Goal: Task Accomplishment & Management: Complete application form

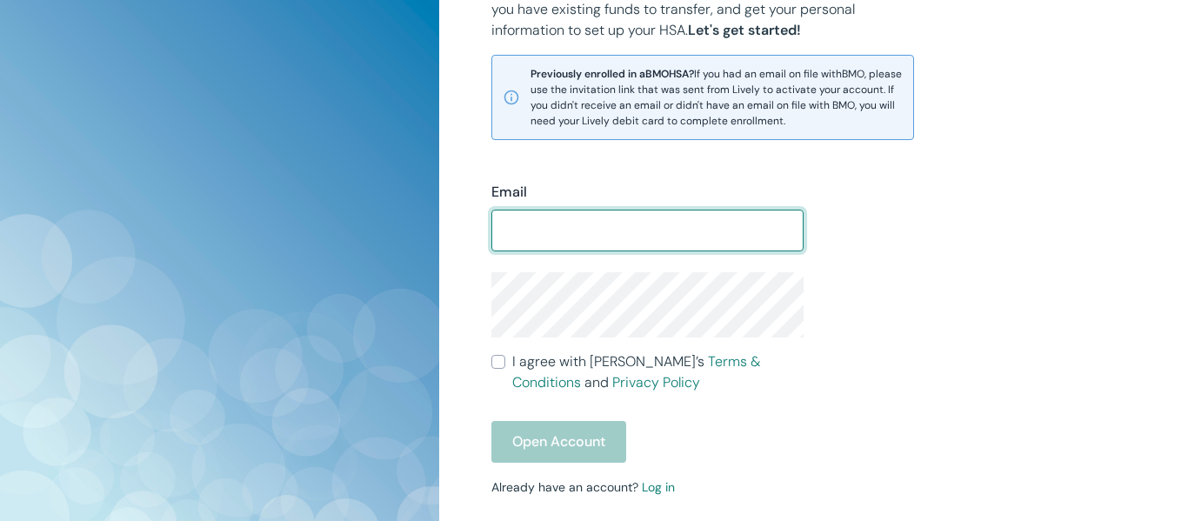
scroll to position [400, 0]
type input "vanlentenl@cudahysd.org"
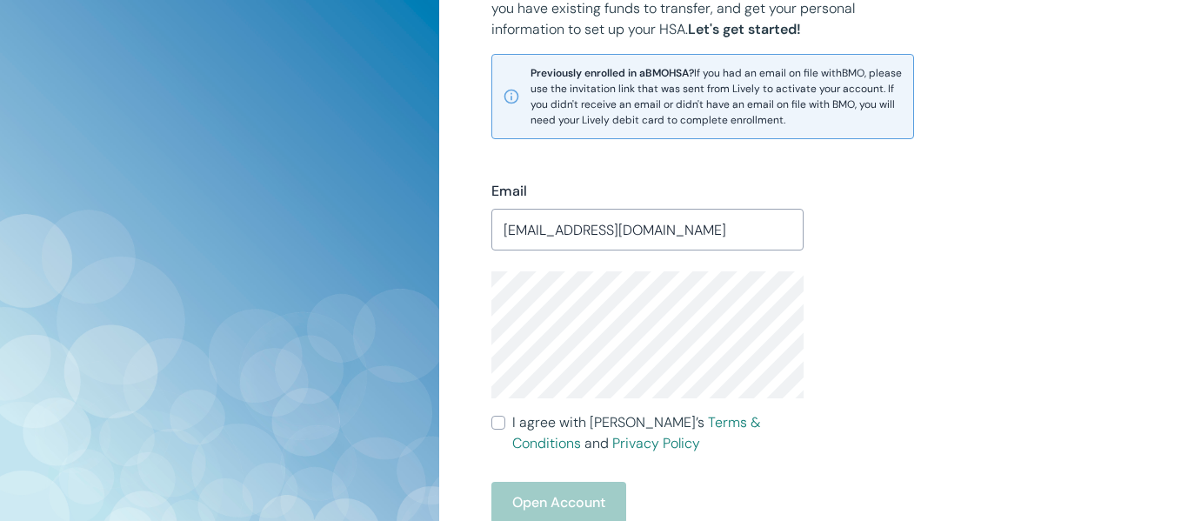
click at [499, 425] on input "I agree with Lively’s Terms & Conditions and Privacy Policy" at bounding box center [498, 423] width 14 height 14
checkbox input "true"
click at [583, 498] on button "Open Account" at bounding box center [558, 503] width 135 height 42
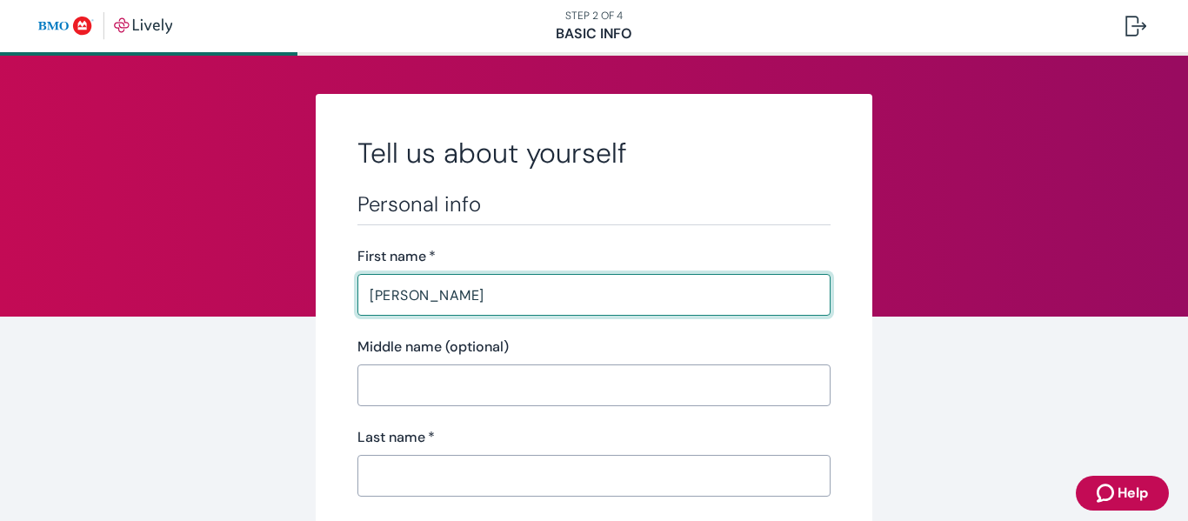
type input "[PERSON_NAME]"
type input "[PHONE_NUMBER]"
type input "[STREET_ADDRESS]"
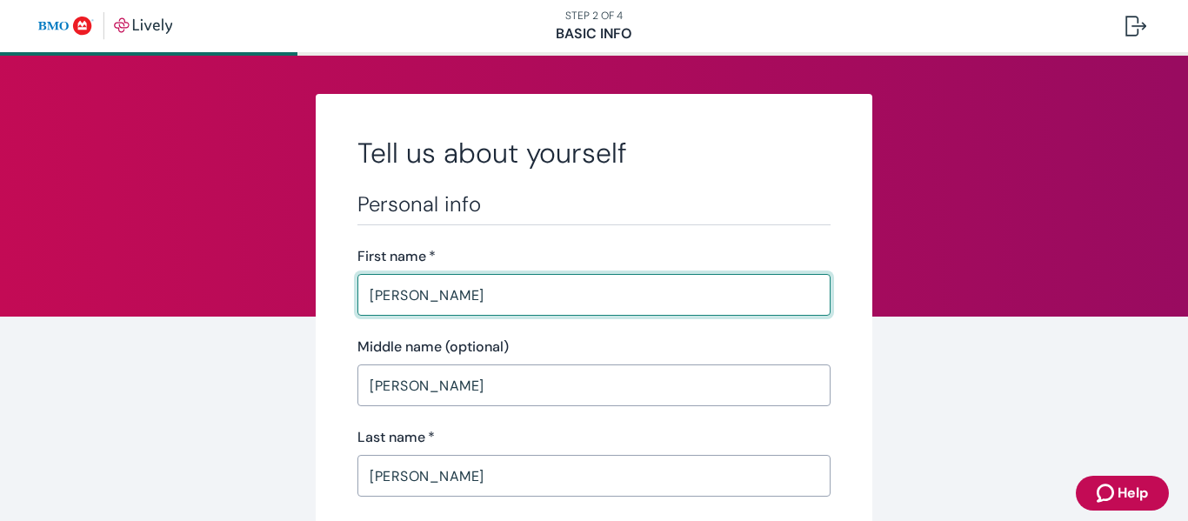
type input "Racine"
type input "WI"
type input "53406"
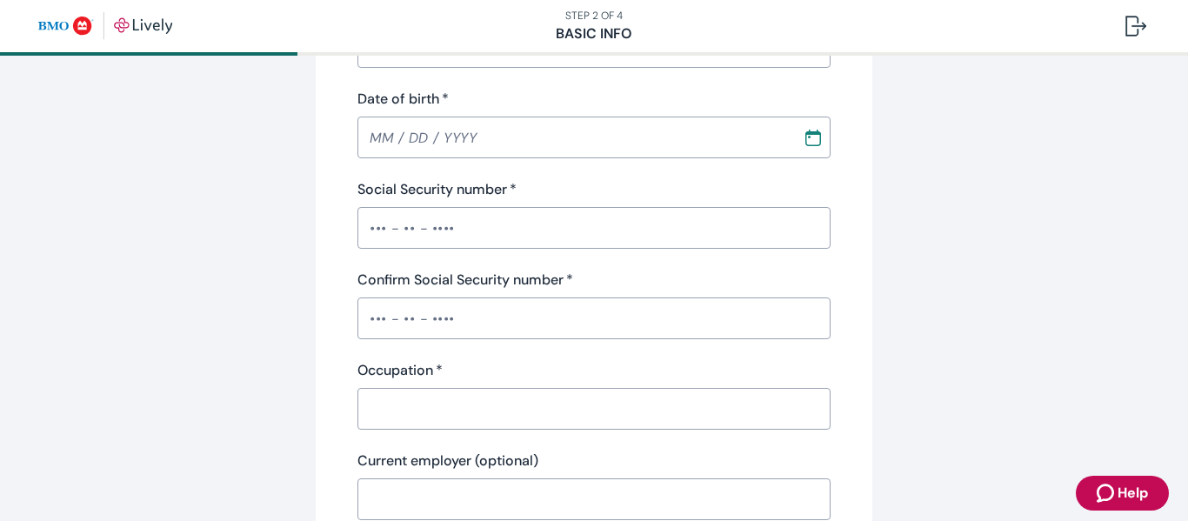
scroll to position [437, 0]
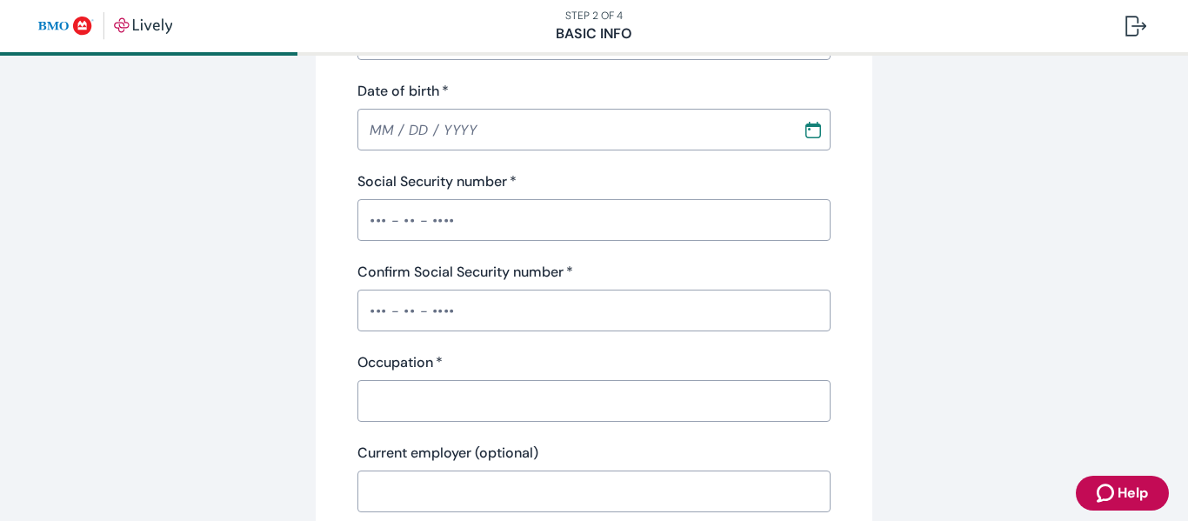
type input "[PERSON_NAME]"
click at [379, 130] on input "Date of birth   *" at bounding box center [573, 129] width 433 height 35
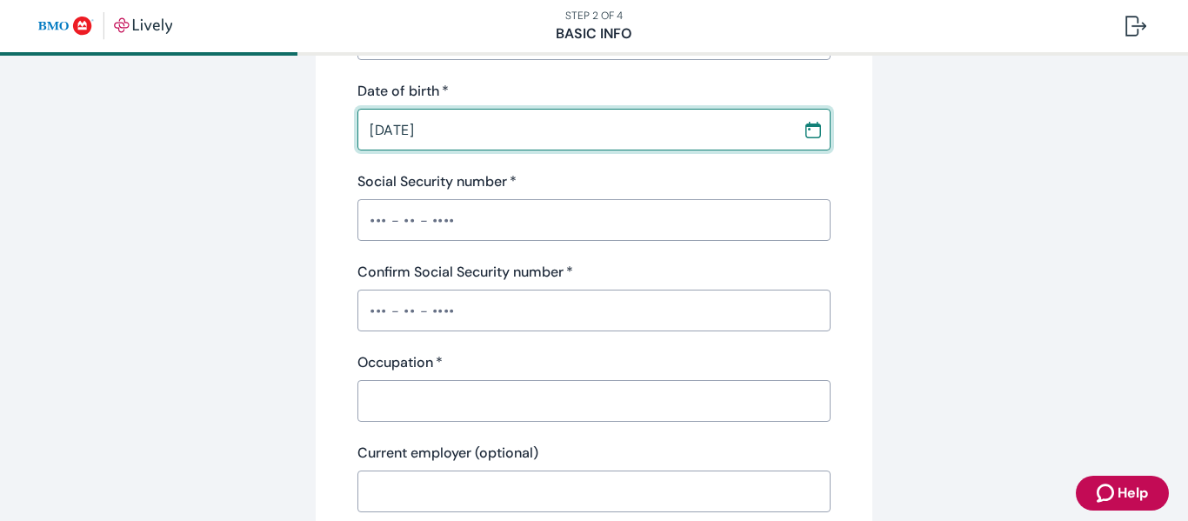
type input "[DATE]"
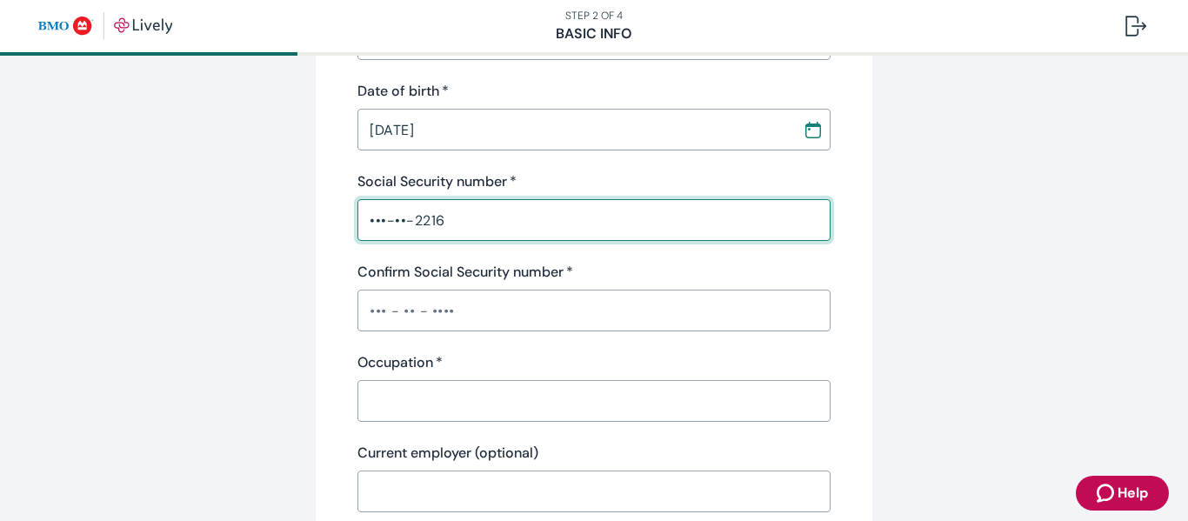
type input "•••-••-2216"
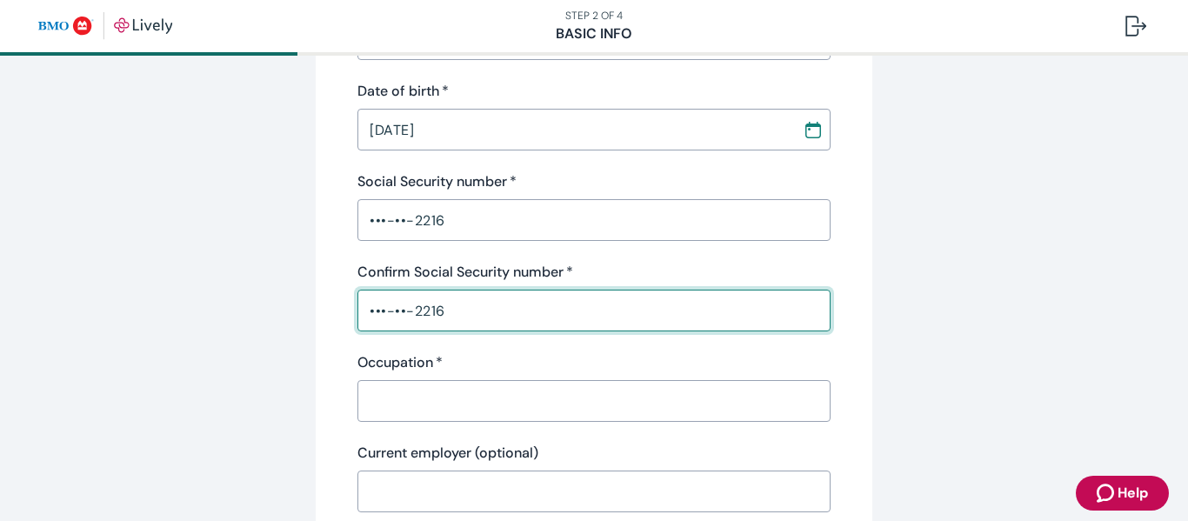
type input "•••-••-2216"
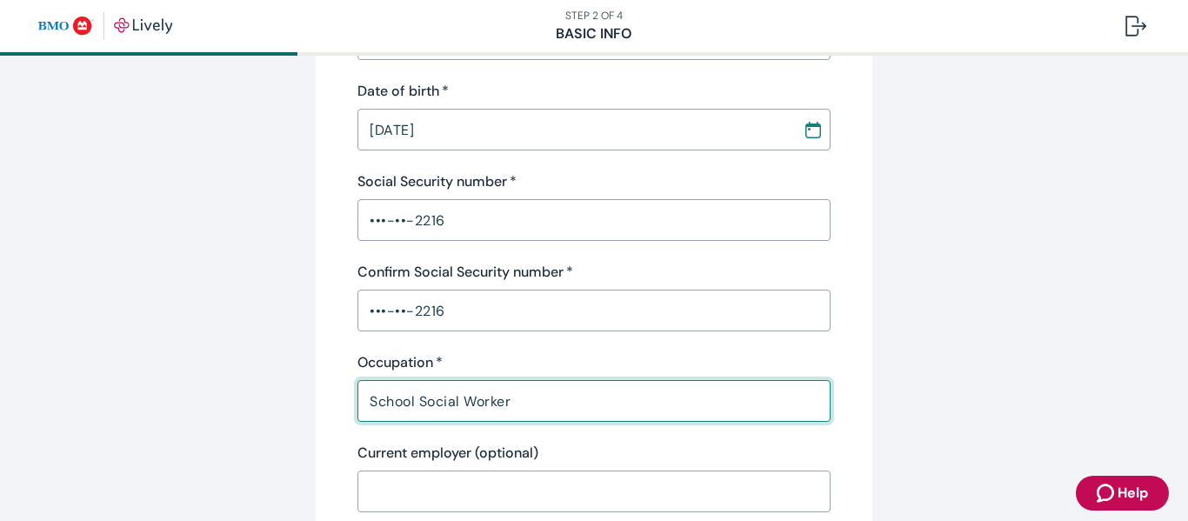
type input "School Social Worker"
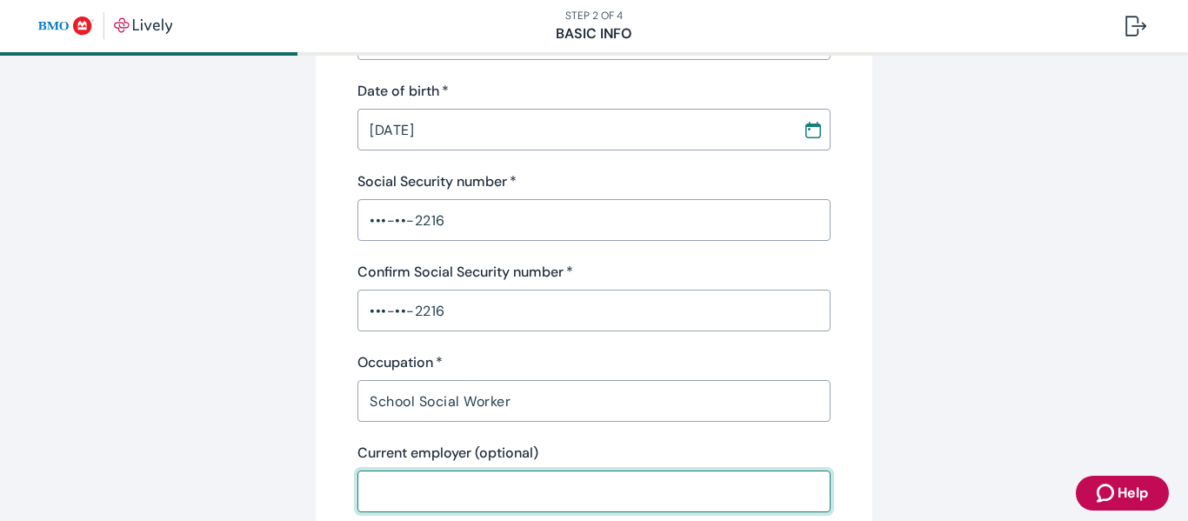
type input "C"
type input "School District of [GEOGRAPHIC_DATA]"
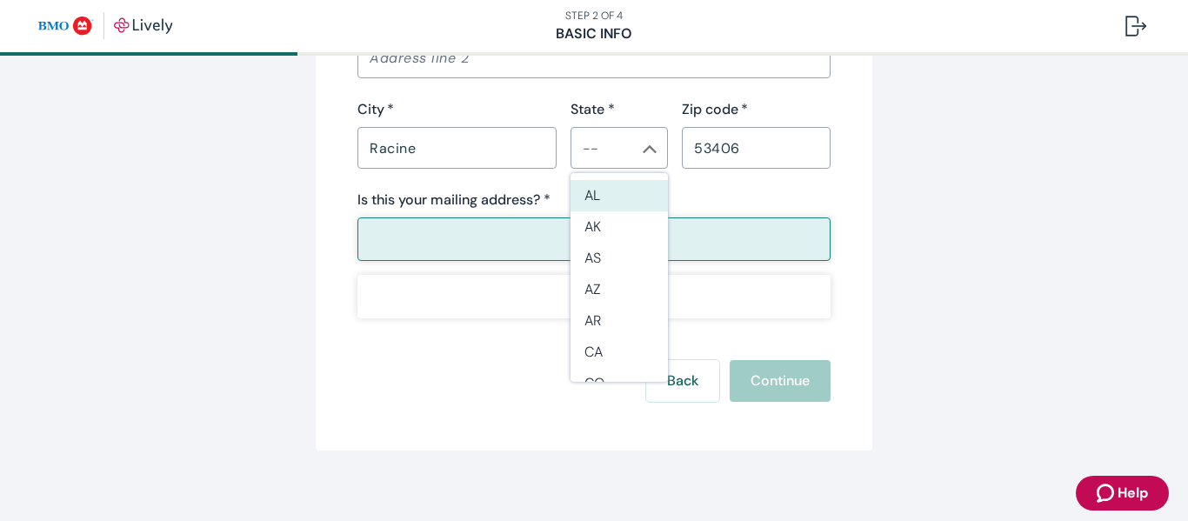
scroll to position [1279, 0]
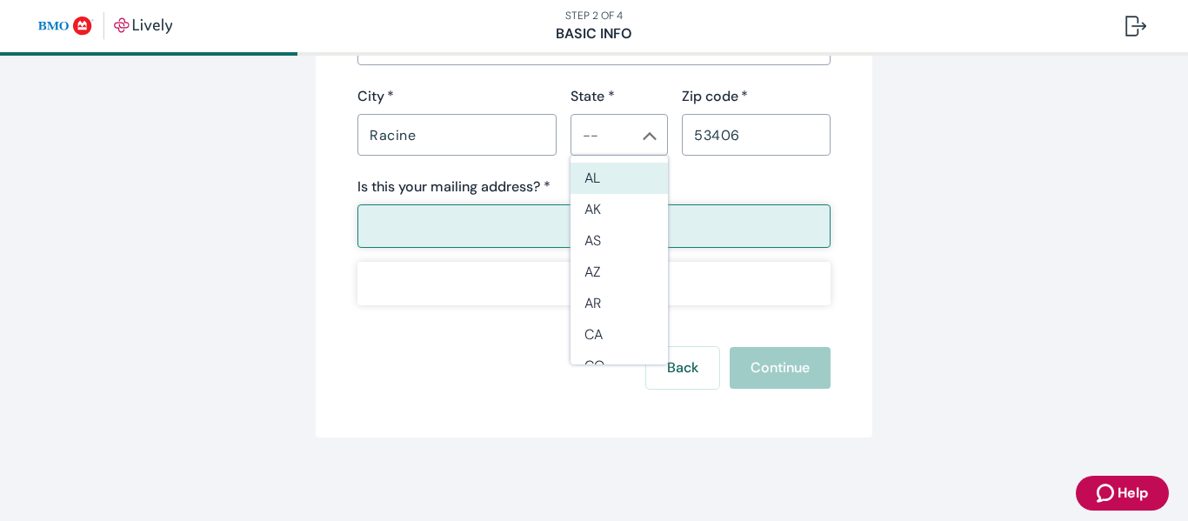
click at [489, 360] on div "Back Continue" at bounding box center [593, 368] width 473 height 42
click at [528, 237] on button "Yes" at bounding box center [593, 225] width 473 height 43
click at [623, 125] on input "State *" at bounding box center [605, 135] width 58 height 24
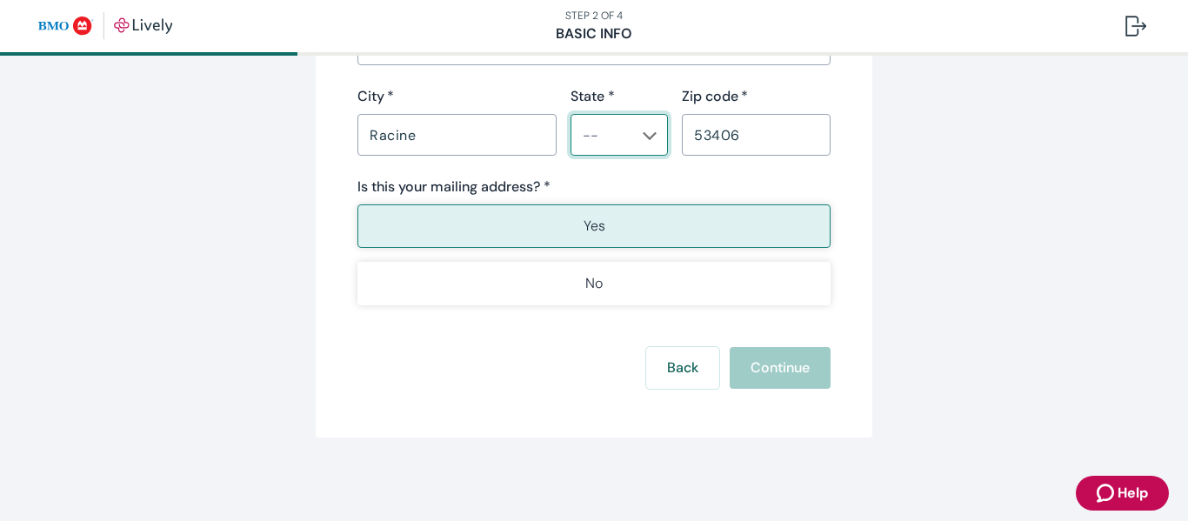
type input "WI"
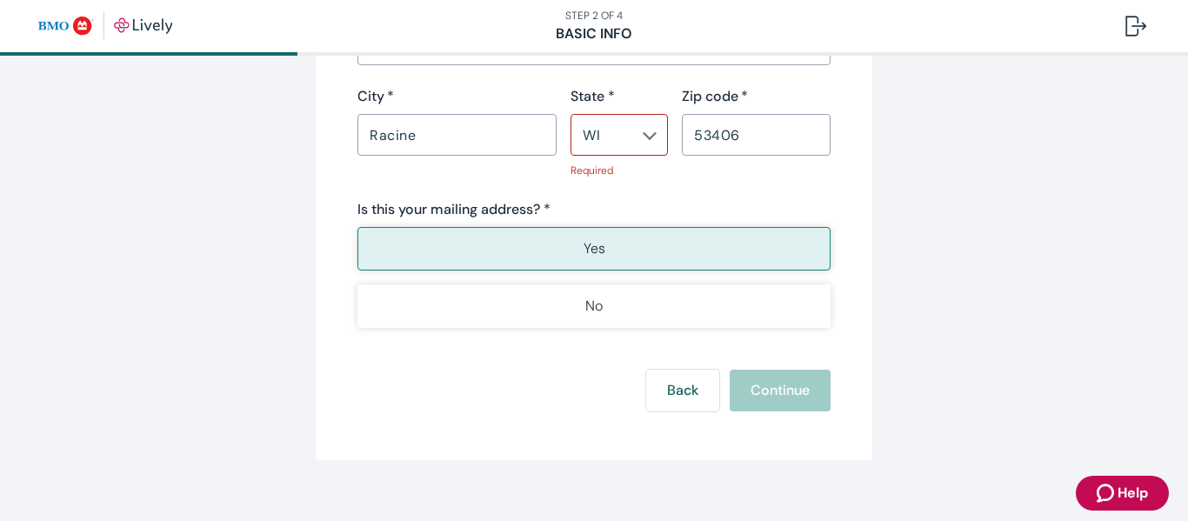
click at [703, 243] on button "Yes" at bounding box center [593, 248] width 473 height 43
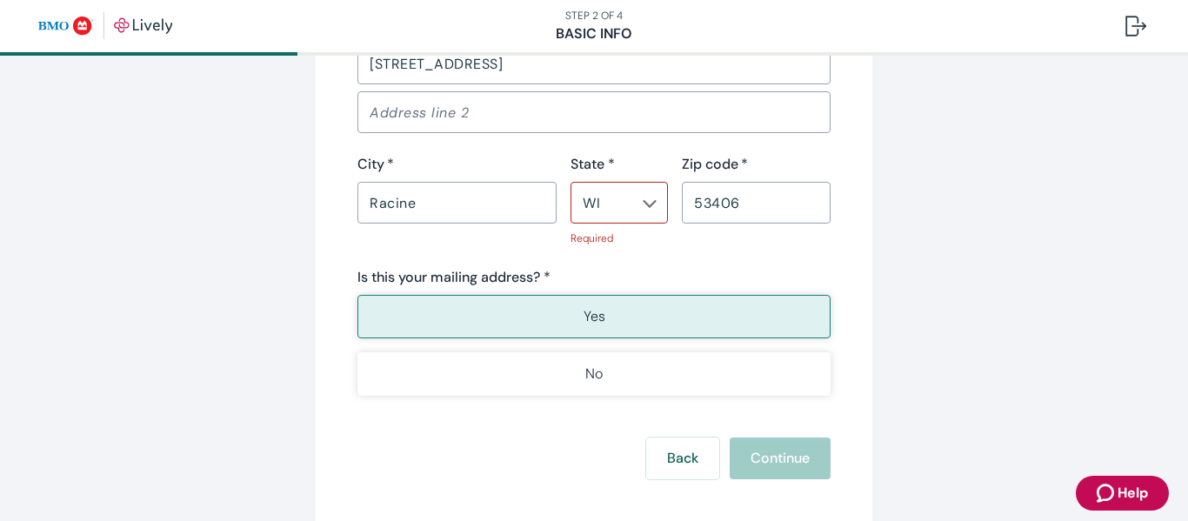
scroll to position [1261, 0]
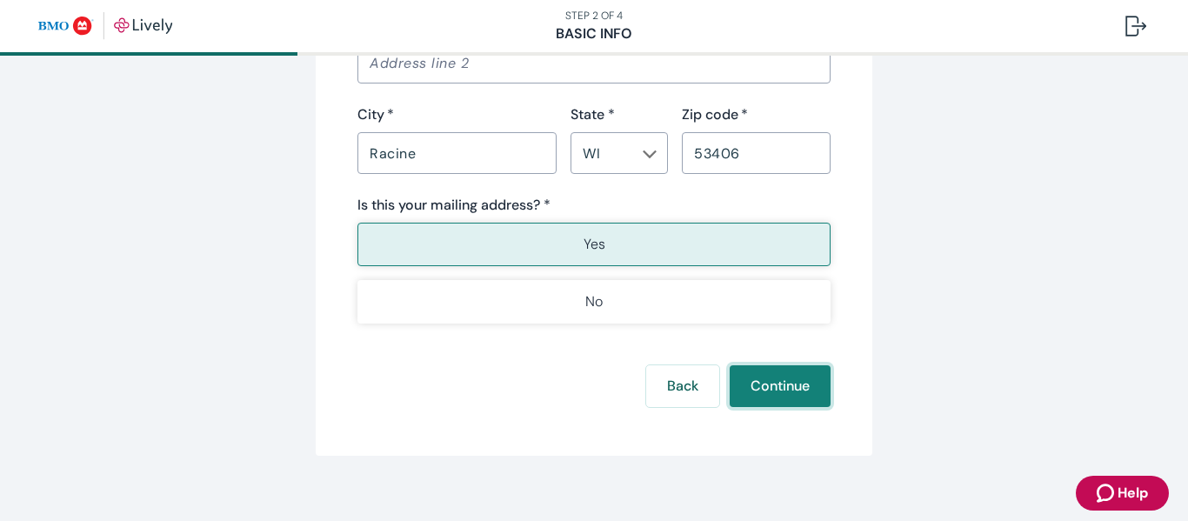
click at [779, 400] on button "Continue" at bounding box center [780, 386] width 101 height 42
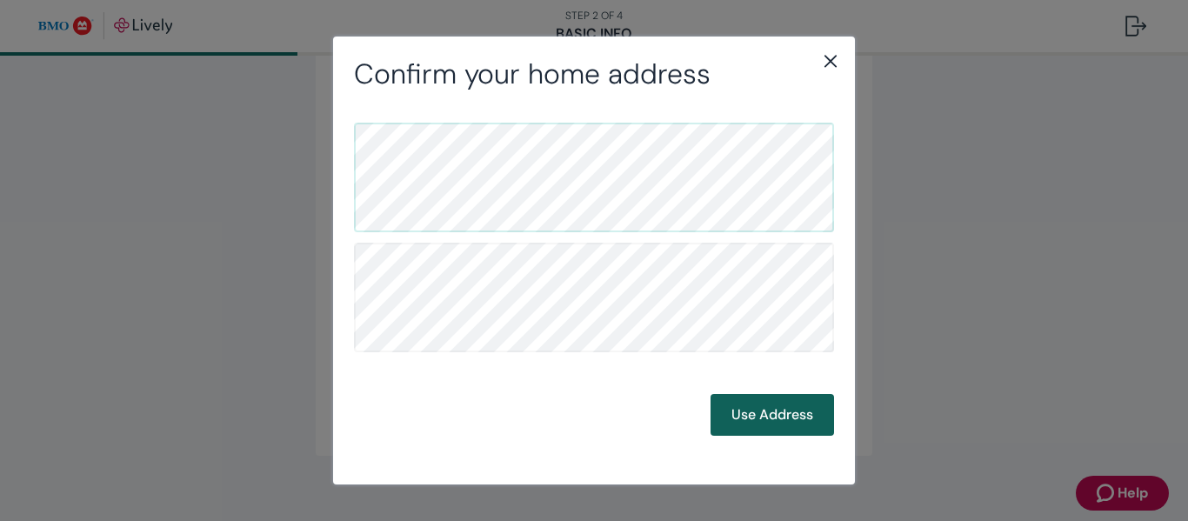
click at [810, 412] on button "Use Address" at bounding box center [771, 415] width 123 height 42
click at [792, 426] on button "Use Address" at bounding box center [771, 415] width 123 height 42
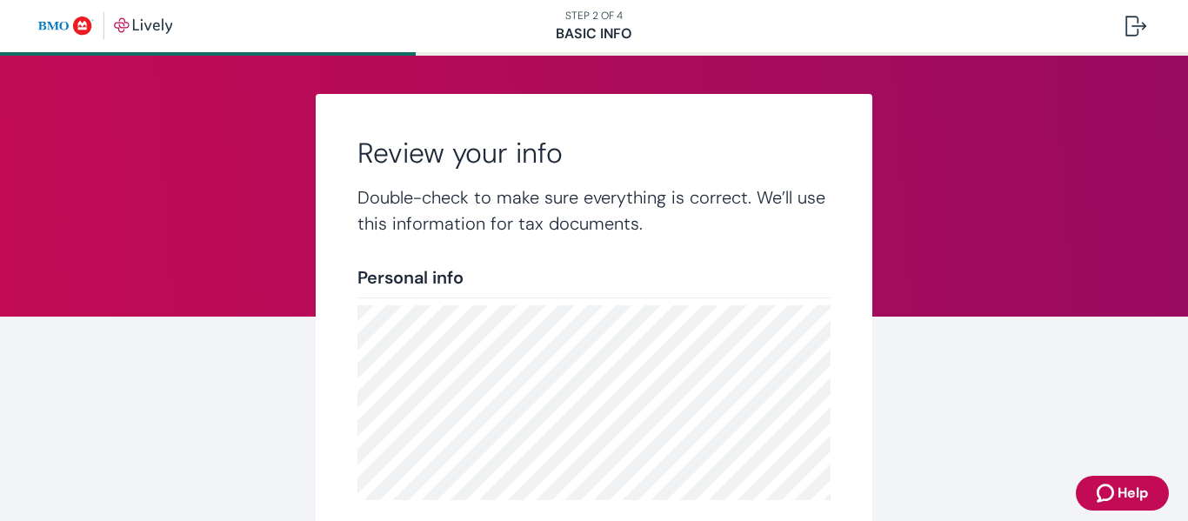
scroll to position [465, 0]
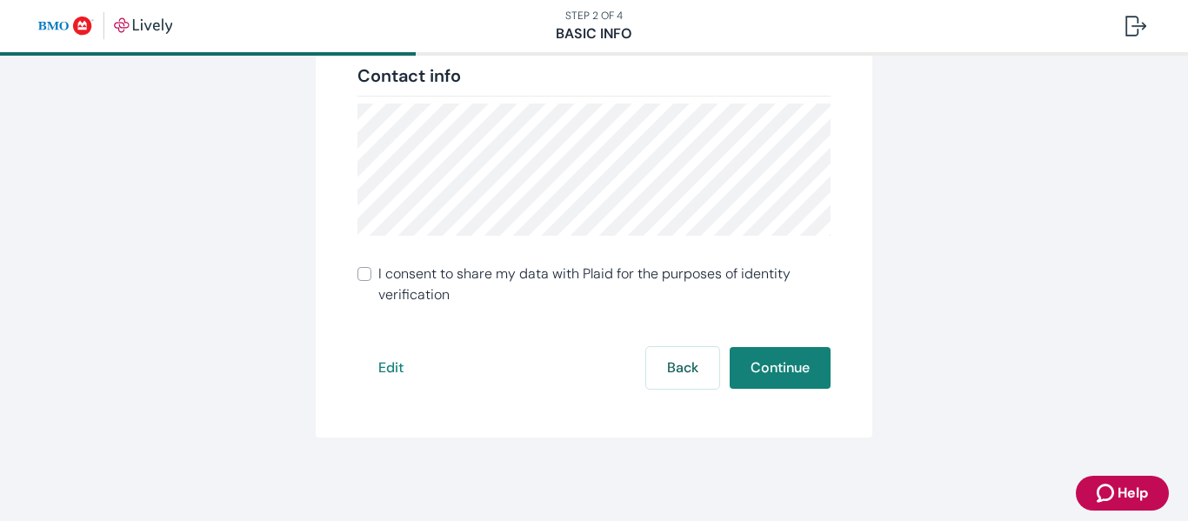
click at [363, 276] on input "I consent to share my data with Plaid for the purposes of identity verification" at bounding box center [364, 274] width 14 height 14
checkbox input "true"
click at [783, 383] on button "Continue" at bounding box center [780, 368] width 101 height 42
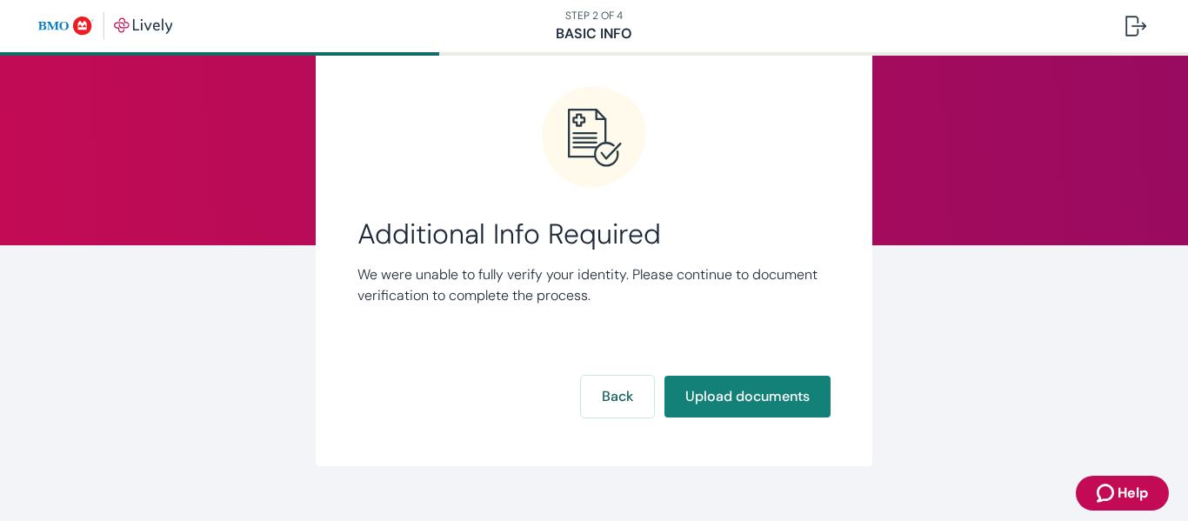
scroll to position [100, 0]
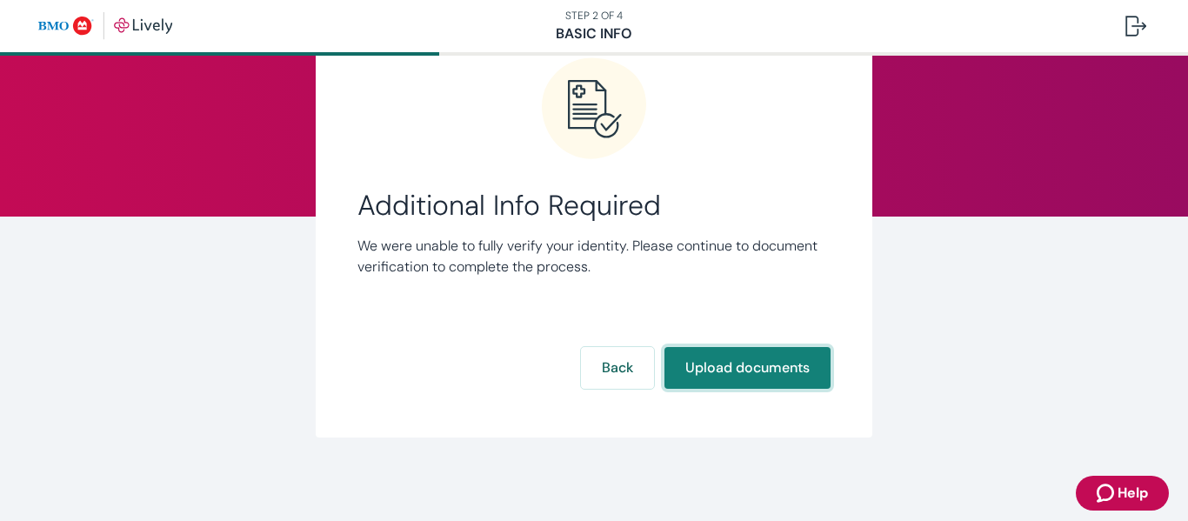
click at [765, 370] on button "Upload documents" at bounding box center [747, 368] width 166 height 42
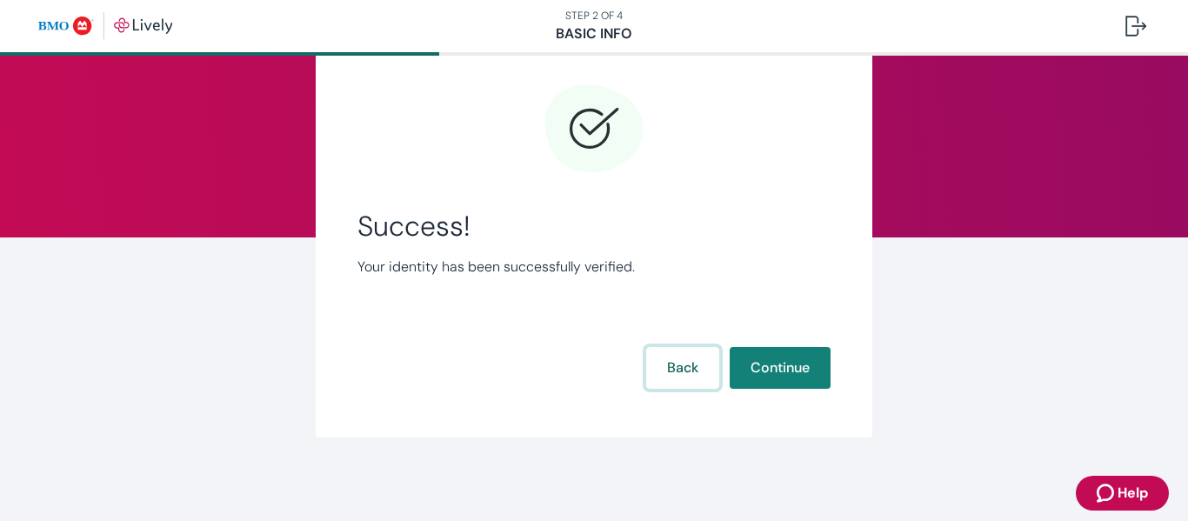
click at [650, 368] on button "Back" at bounding box center [682, 368] width 73 height 42
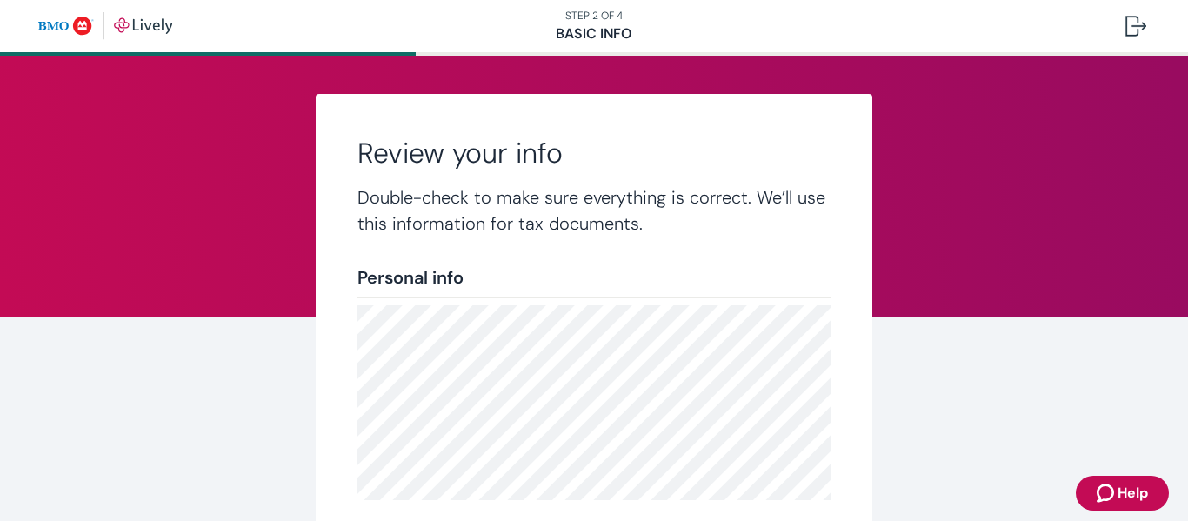
scroll to position [465, 0]
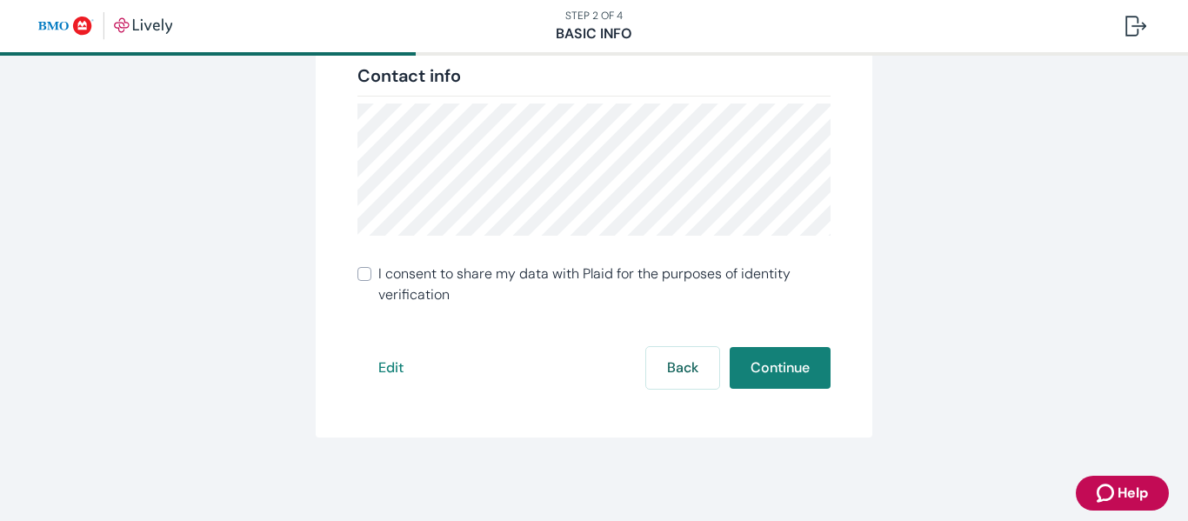
click at [364, 280] on input "I consent to share my data with Plaid for the purposes of identity verification" at bounding box center [364, 274] width 14 height 14
checkbox input "true"
click at [751, 358] on button "Continue" at bounding box center [780, 368] width 101 height 42
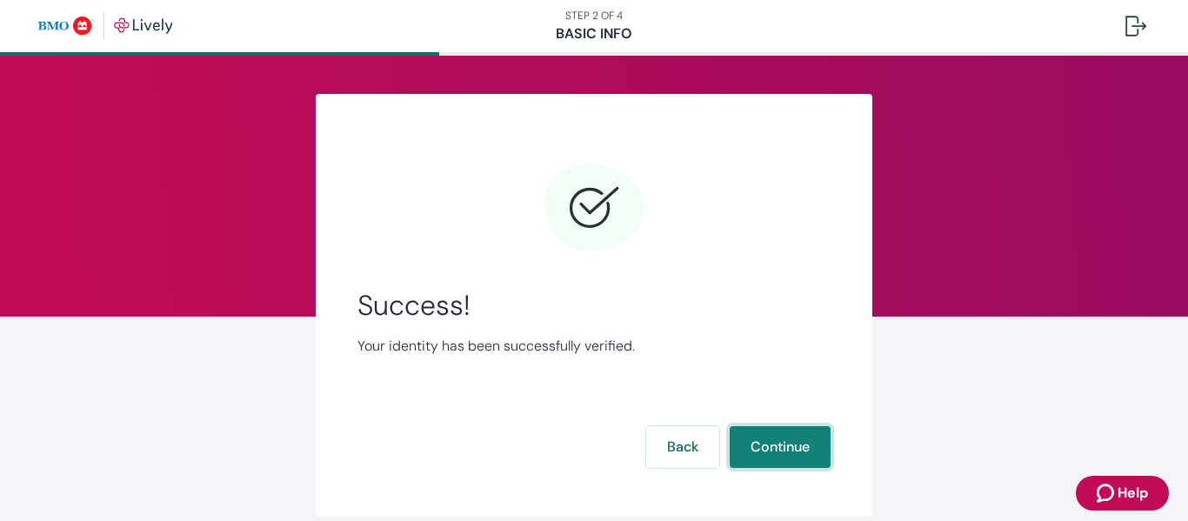
click at [788, 451] on button "Continue" at bounding box center [780, 447] width 101 height 42
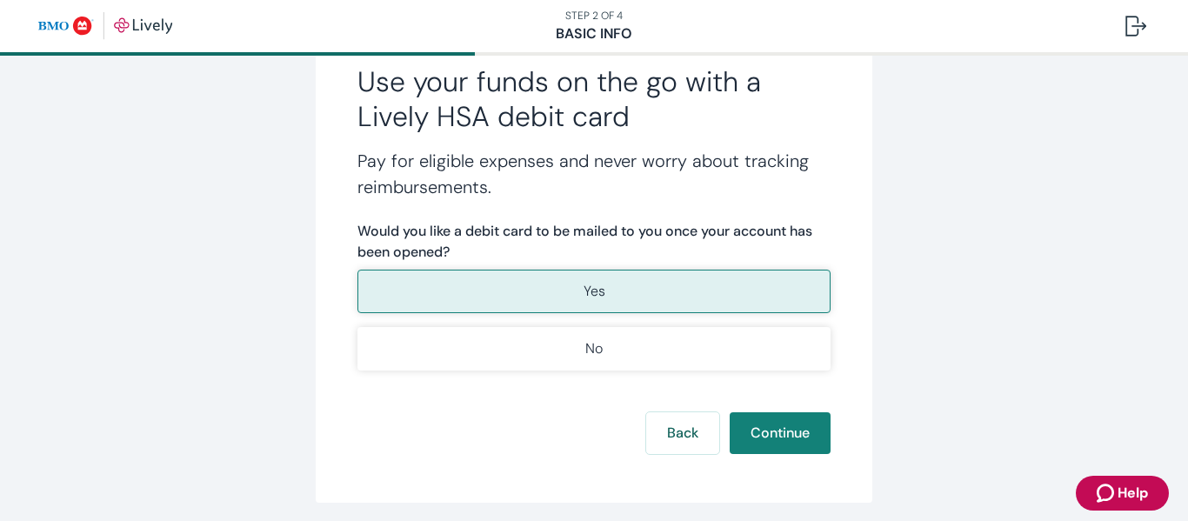
scroll to position [287, 0]
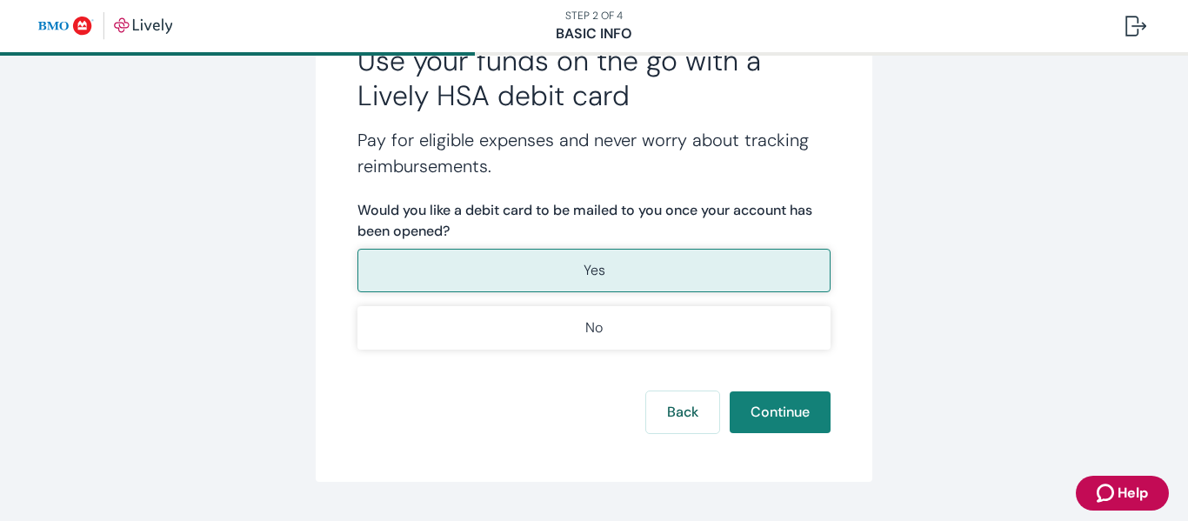
click at [622, 277] on button "Yes" at bounding box center [593, 270] width 473 height 43
click at [816, 412] on button "Continue" at bounding box center [780, 412] width 101 height 42
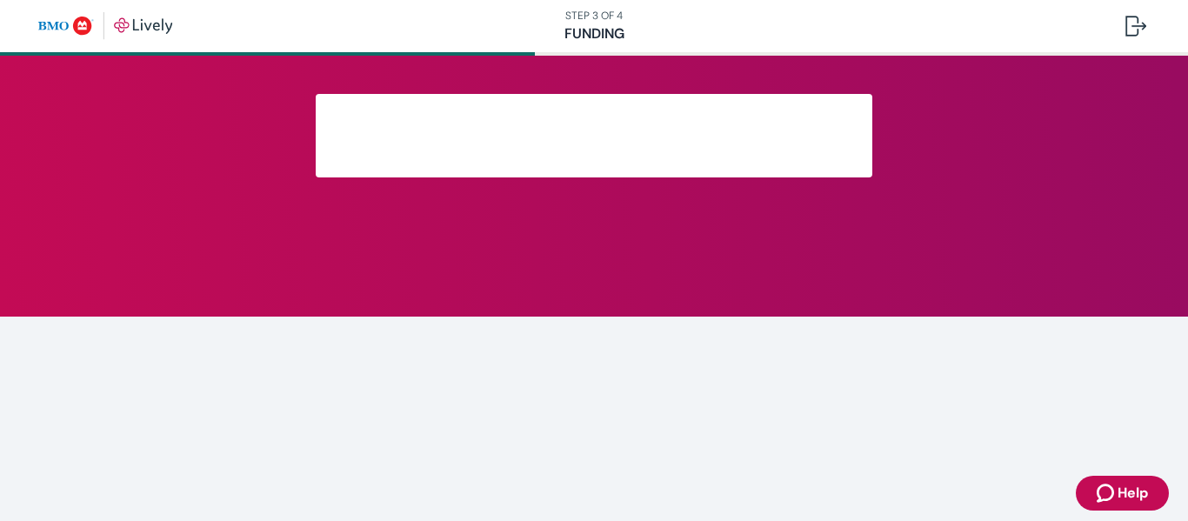
scroll to position [215, 0]
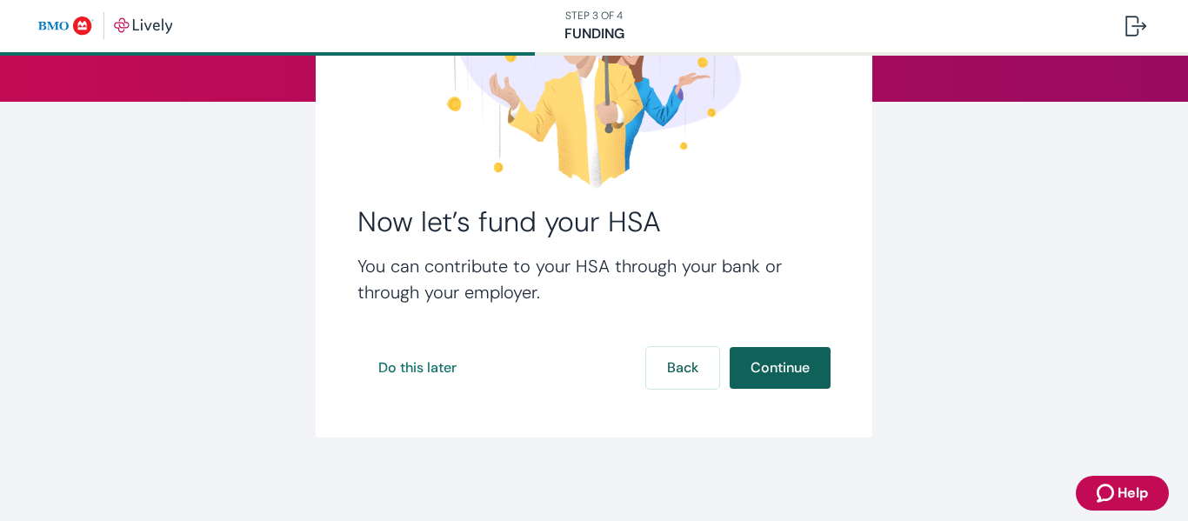
click at [820, 370] on button "Continue" at bounding box center [780, 368] width 101 height 42
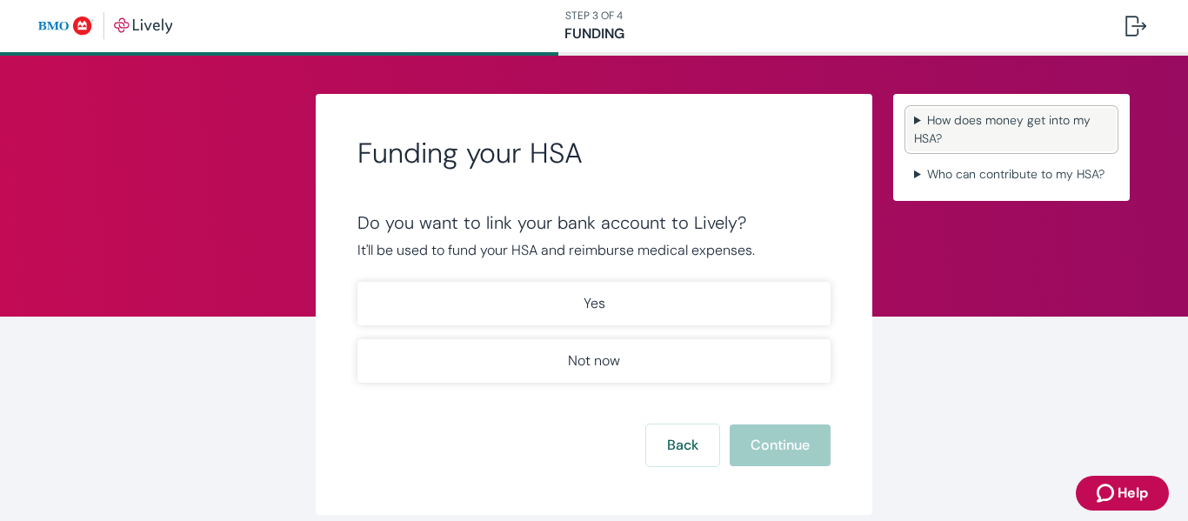
click at [931, 122] on summary "How does money get into my HSA?" at bounding box center [1011, 129] width 209 height 43
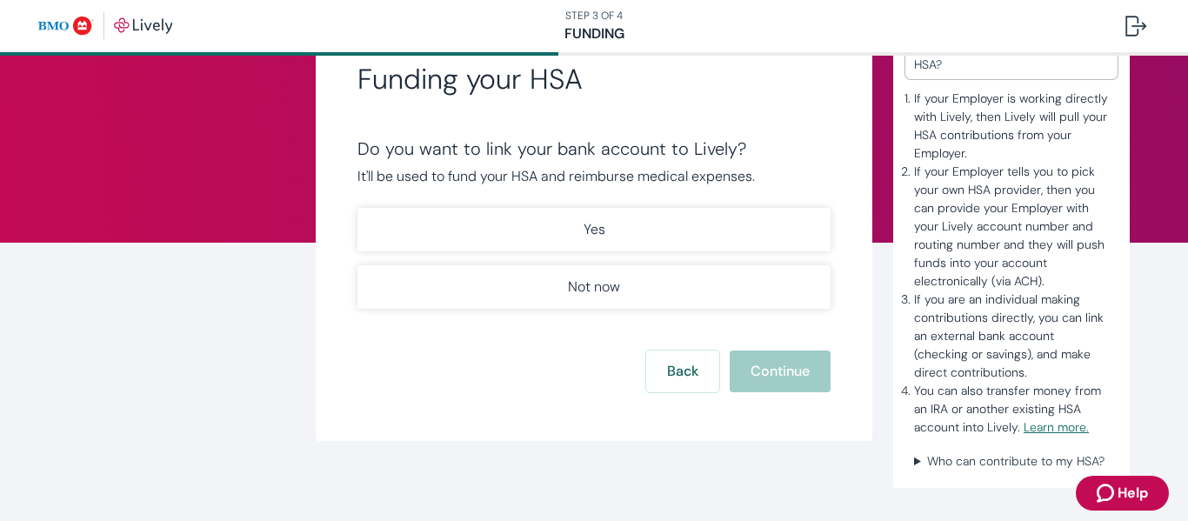
scroll to position [77, 0]
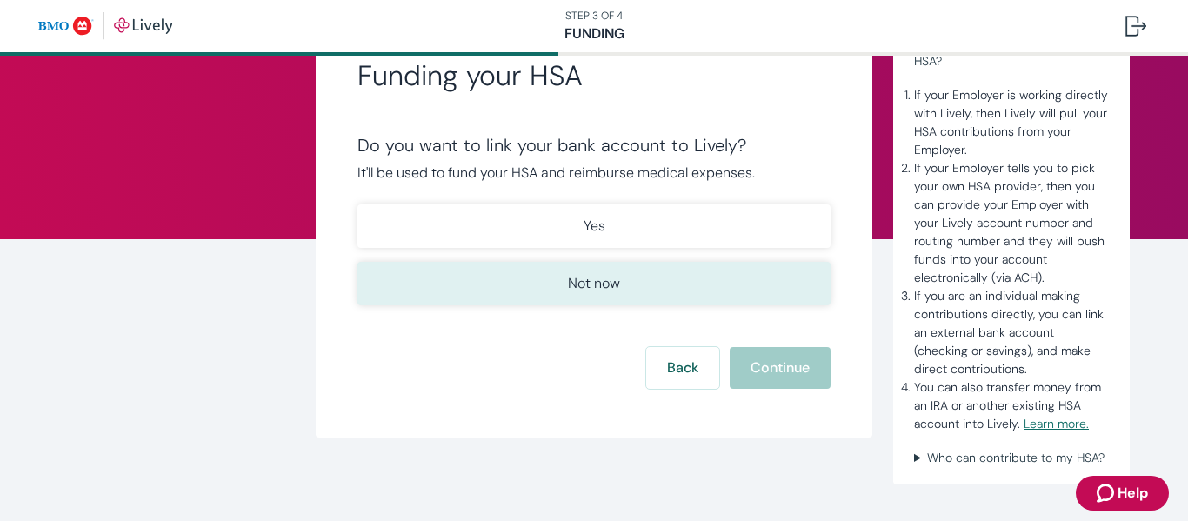
click at [663, 287] on button "Not now" at bounding box center [593, 283] width 473 height 43
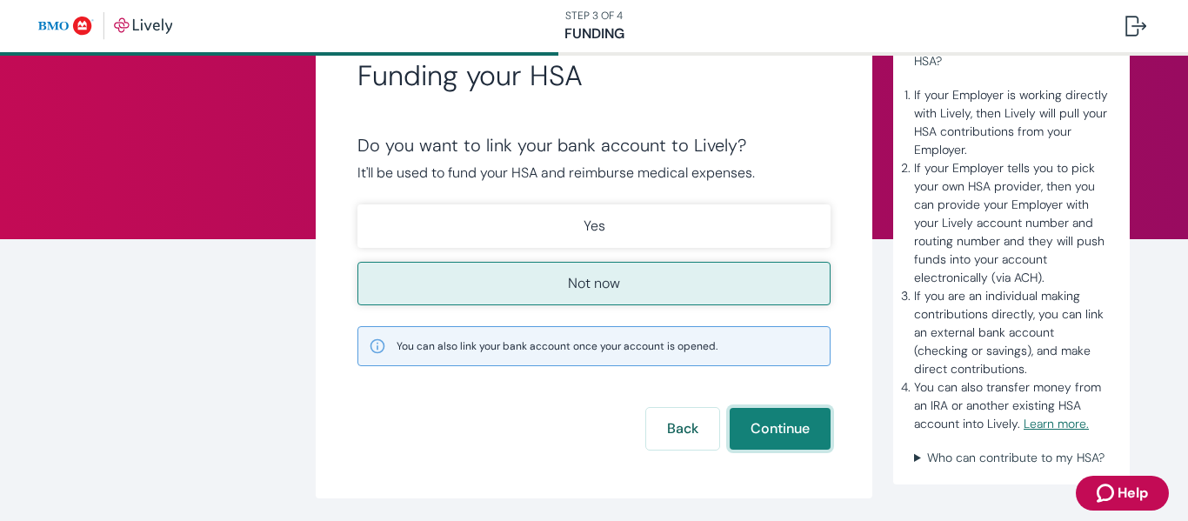
click at [800, 429] on button "Continue" at bounding box center [780, 429] width 101 height 42
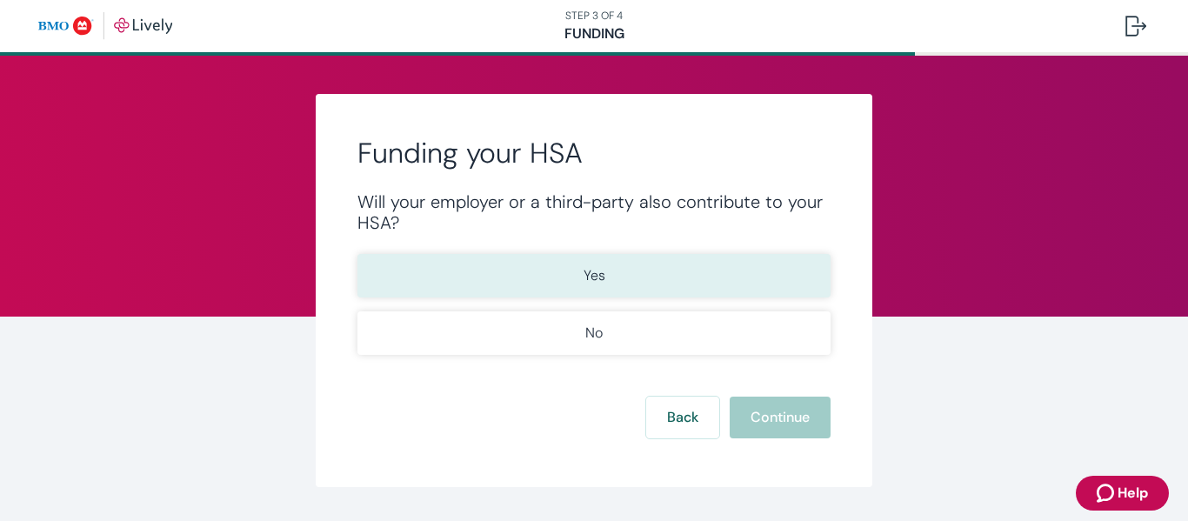
click at [673, 267] on button "Yes" at bounding box center [593, 275] width 473 height 43
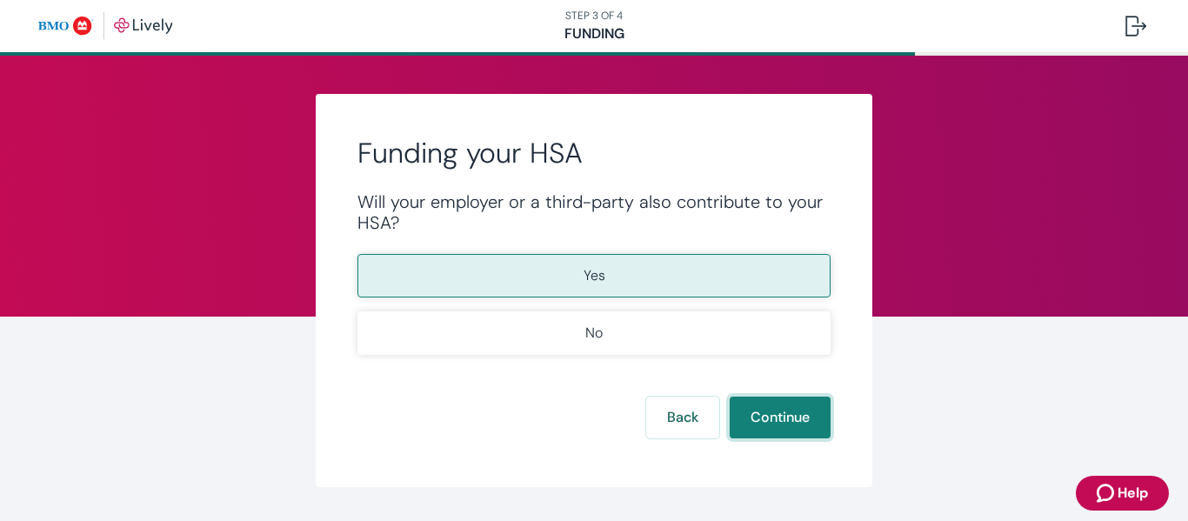
click at [803, 415] on button "Continue" at bounding box center [780, 418] width 101 height 42
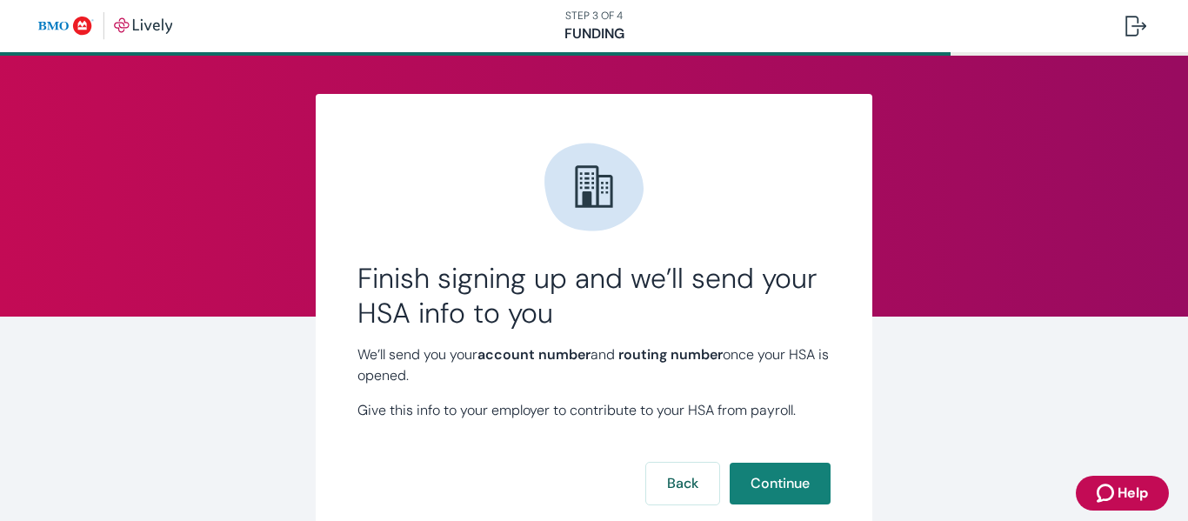
scroll to position [116, 0]
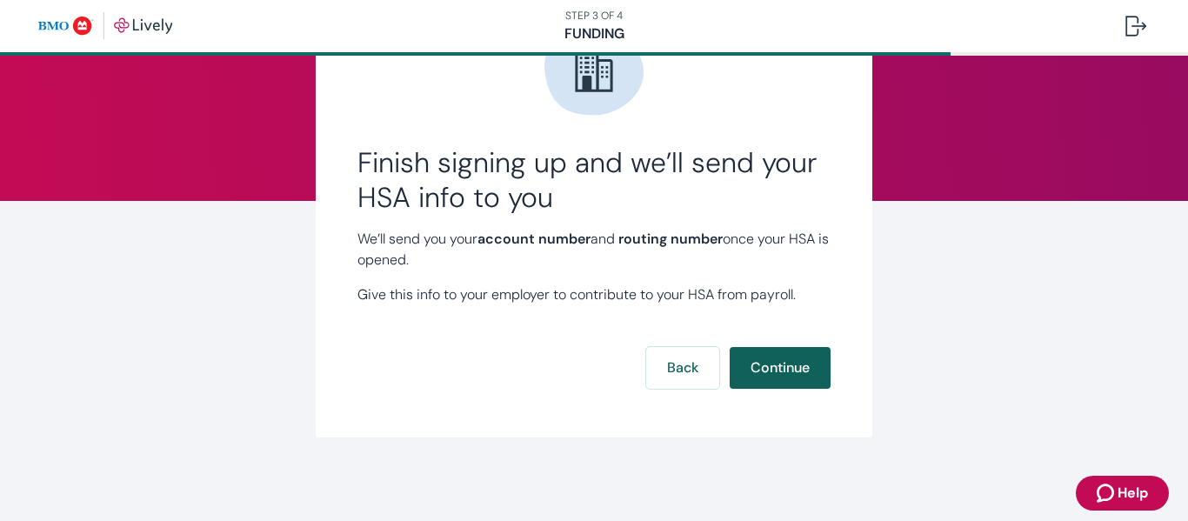
click at [796, 370] on button "Continue" at bounding box center [780, 368] width 101 height 42
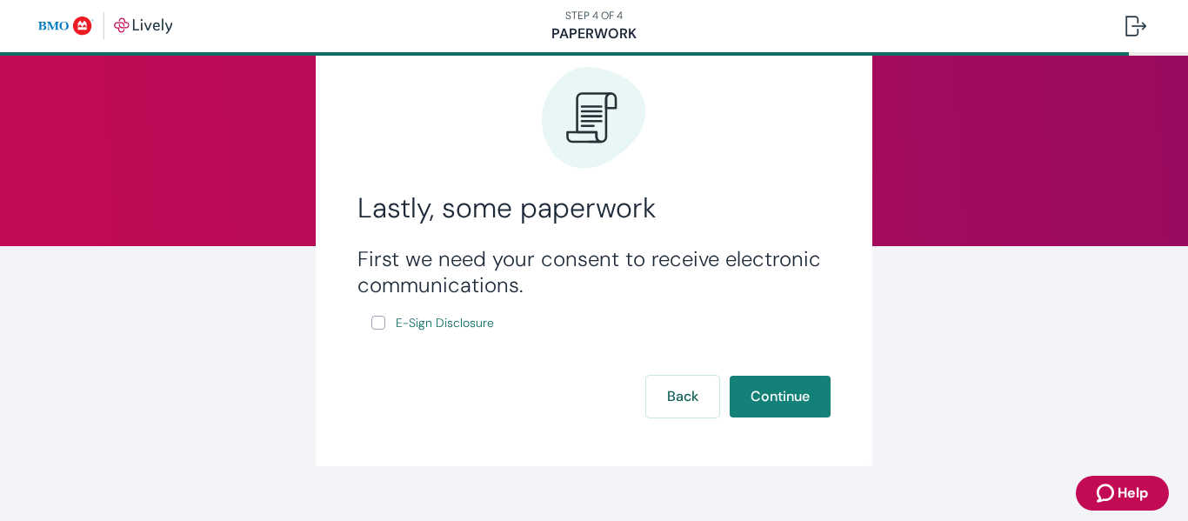
scroll to position [99, 0]
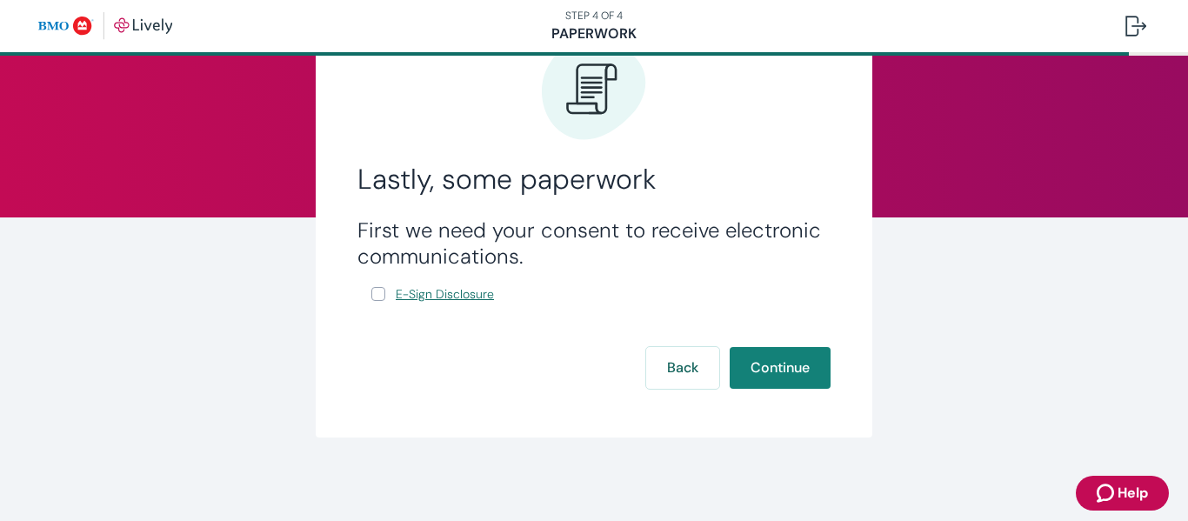
click at [428, 300] on span "E-Sign Disclosure" at bounding box center [445, 294] width 98 height 18
click at [375, 299] on input "E-Sign Disclosure" at bounding box center [378, 294] width 14 height 14
checkbox input "true"
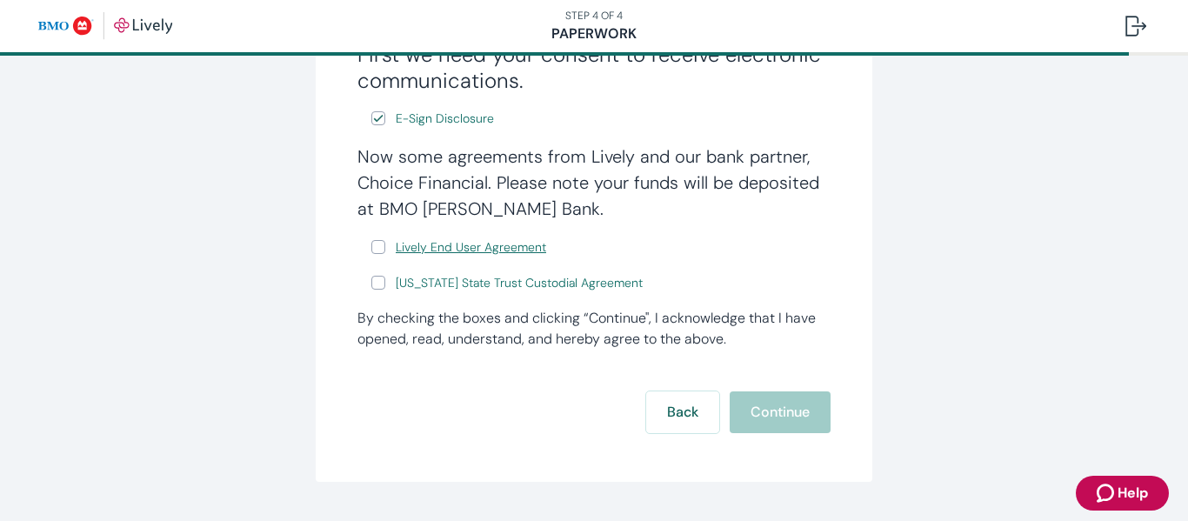
scroll to position [276, 0]
click at [529, 251] on span "Lively End User Agreement" at bounding box center [471, 246] width 150 height 18
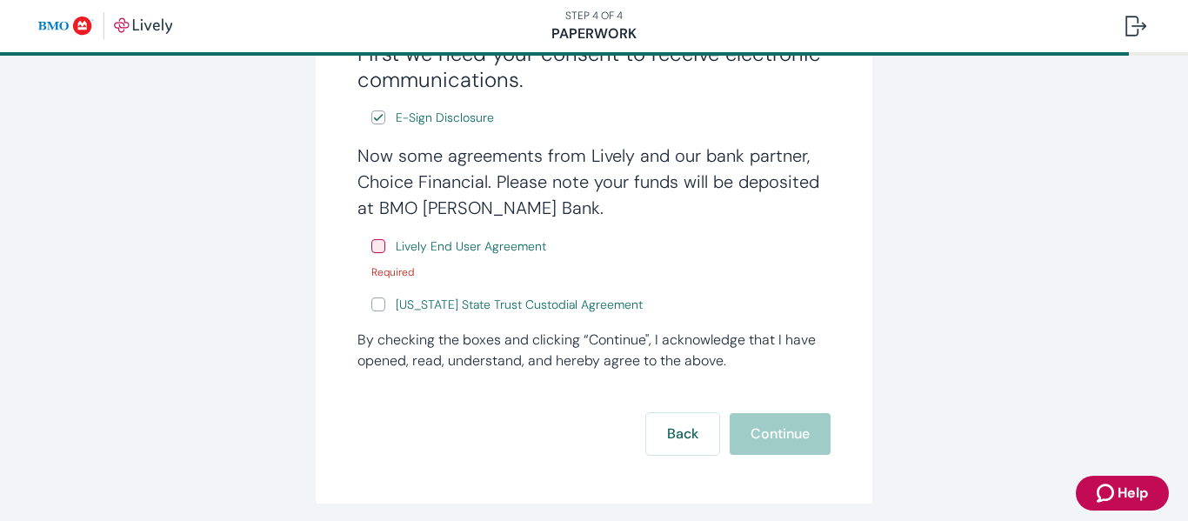
click at [374, 246] on input "Lively End User Agreement" at bounding box center [378, 246] width 14 height 14
checkbox input "true"
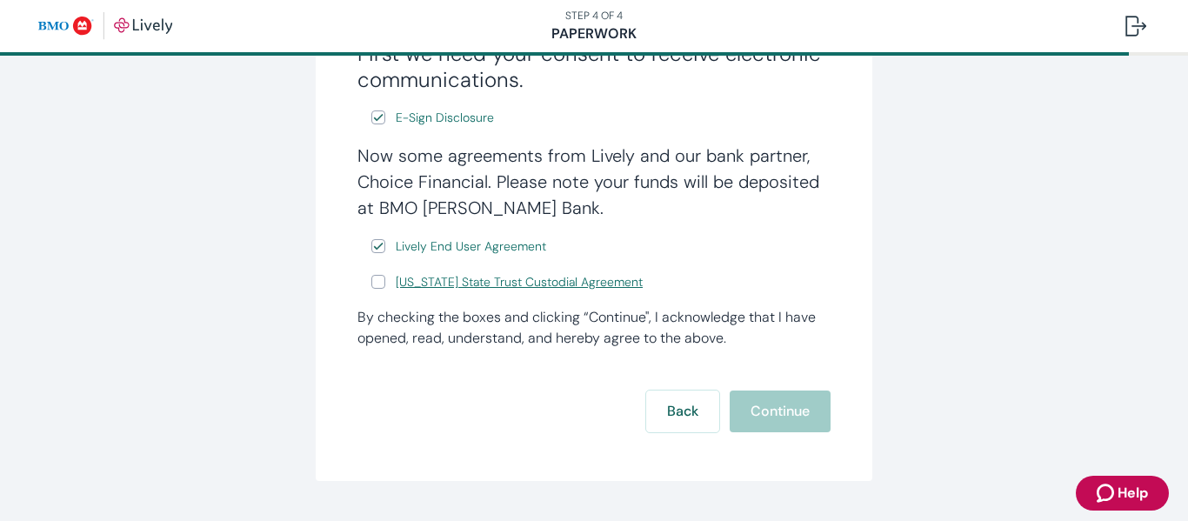
click at [432, 290] on span "[US_STATE] State Trust Custodial Agreement" at bounding box center [519, 282] width 247 height 18
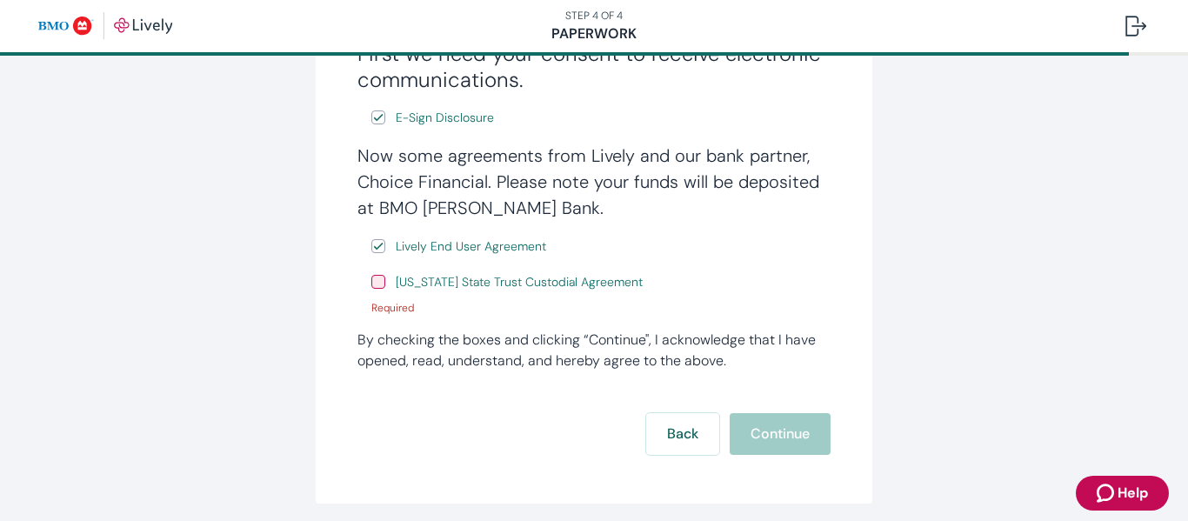
click at [380, 288] on input "[US_STATE] State Trust Custodial Agreement" at bounding box center [378, 282] width 14 height 14
checkbox input "true"
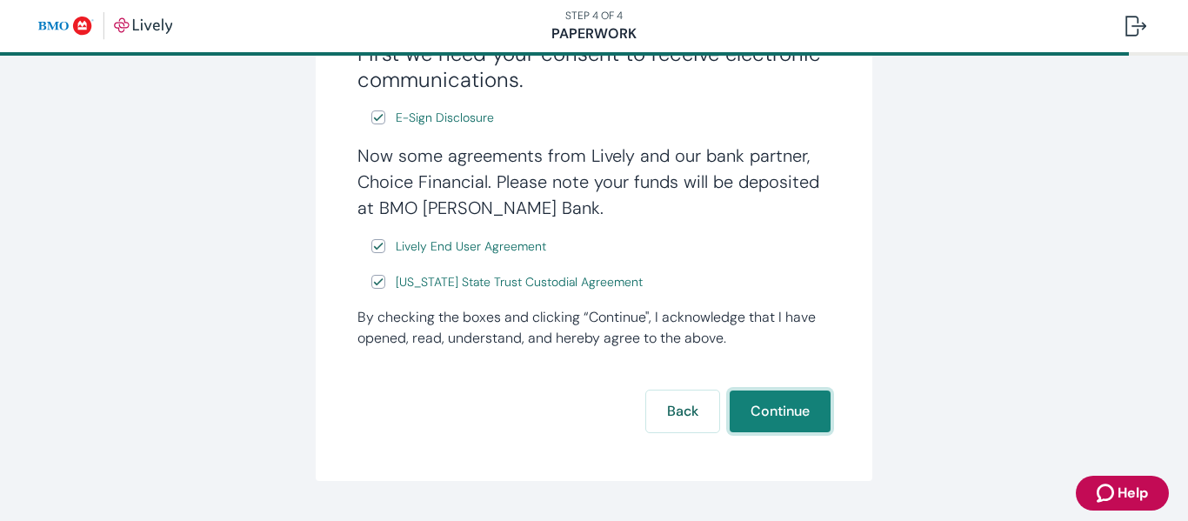
click at [814, 402] on button "Continue" at bounding box center [780, 411] width 101 height 42
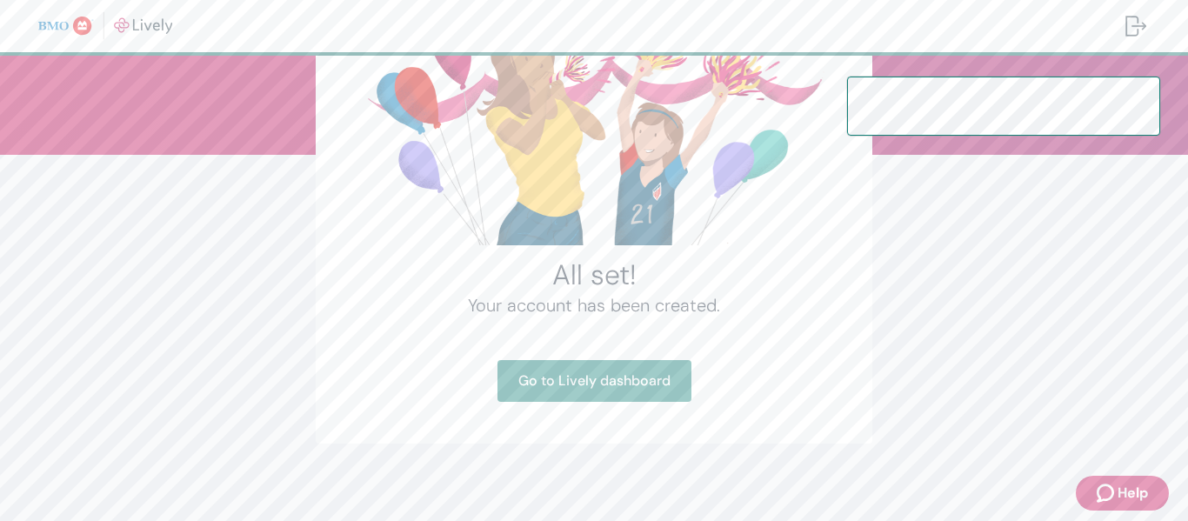
scroll to position [168, 0]
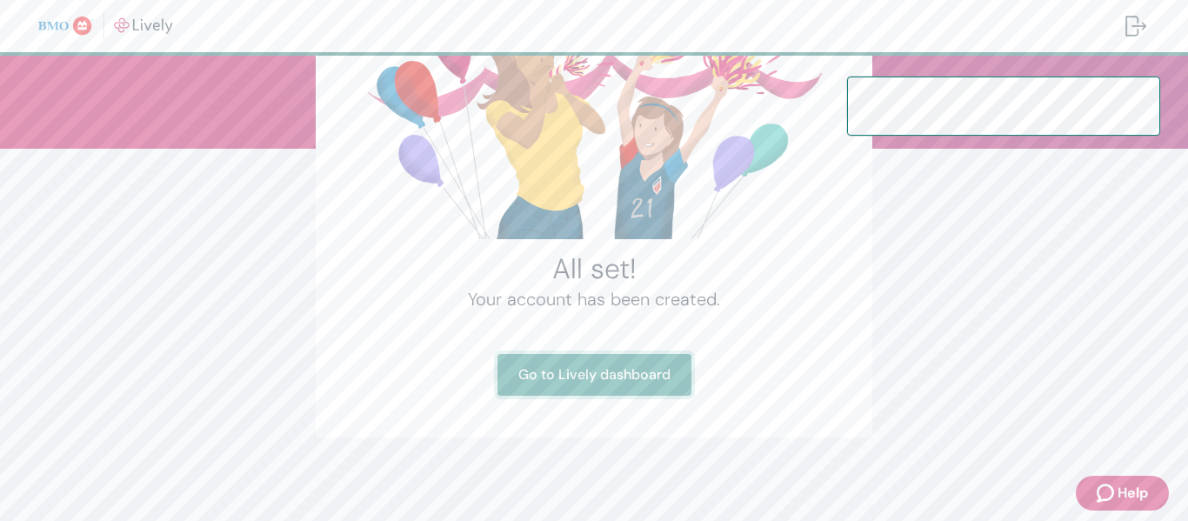
click at [590, 386] on link "Go to Lively dashboard" at bounding box center [594, 375] width 194 height 42
